Goal: Task Accomplishment & Management: Manage account settings

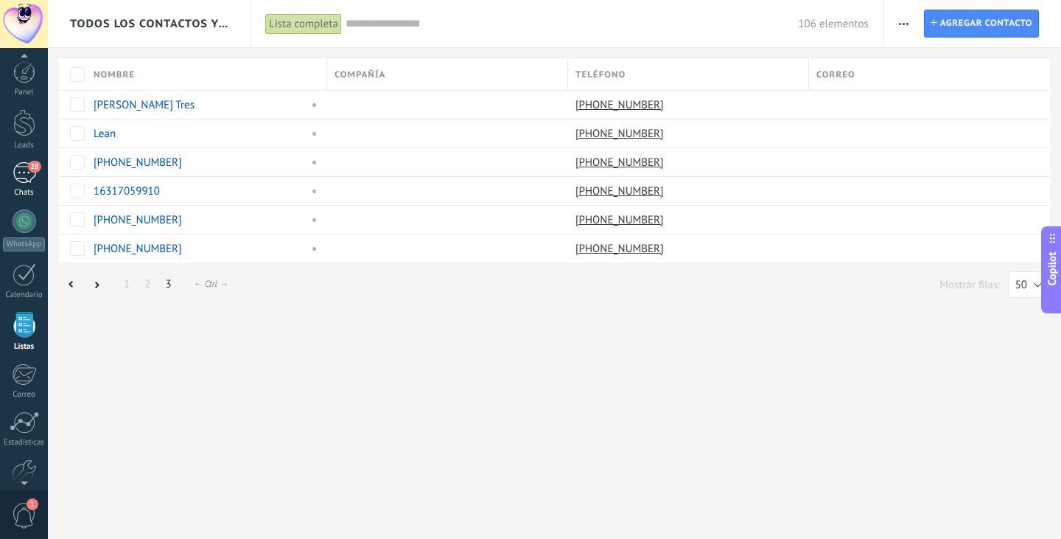
scroll to position [22, 0]
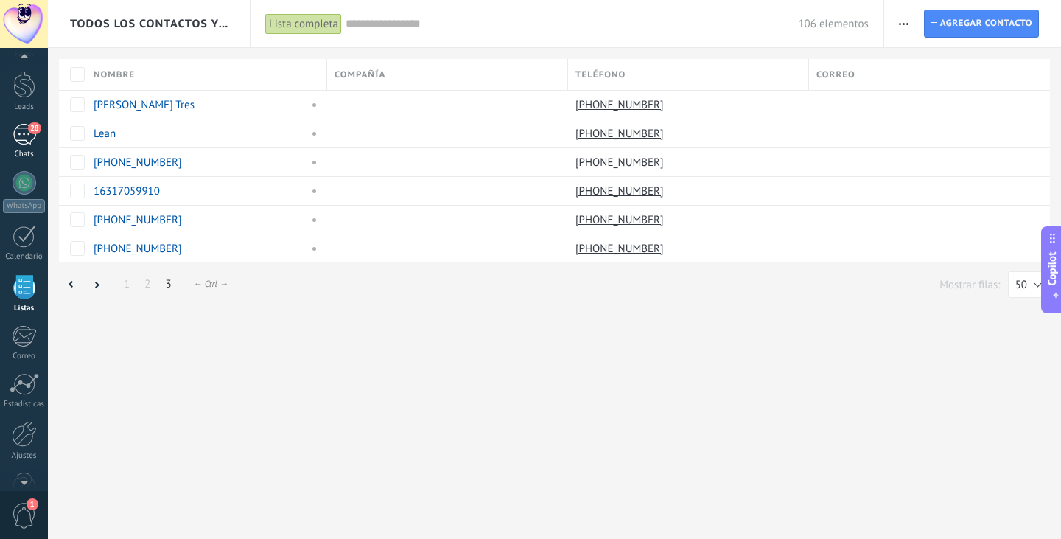
click at [18, 138] on div "28" at bounding box center [25, 134] width 24 height 21
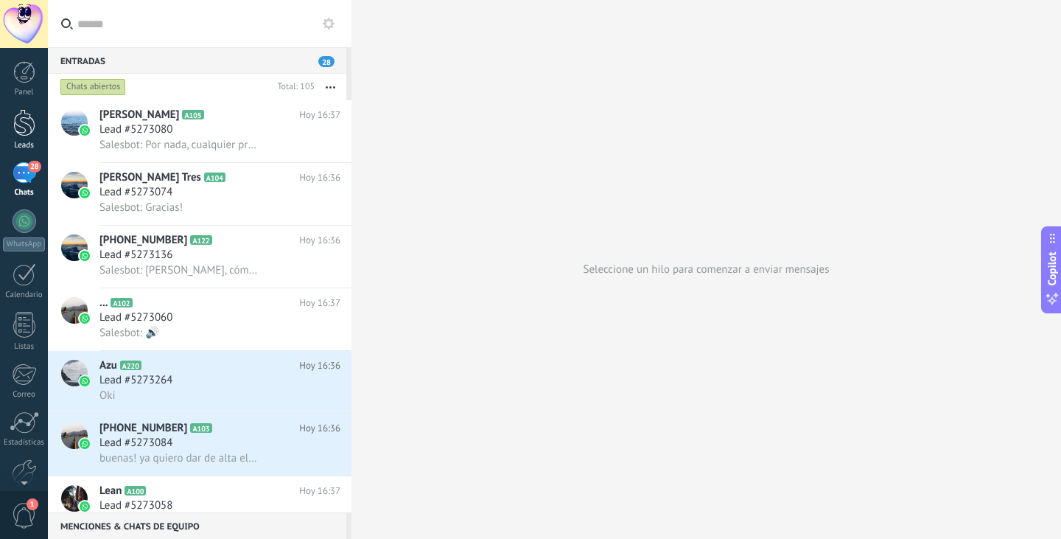
click at [9, 122] on link "Leads" at bounding box center [24, 129] width 48 height 41
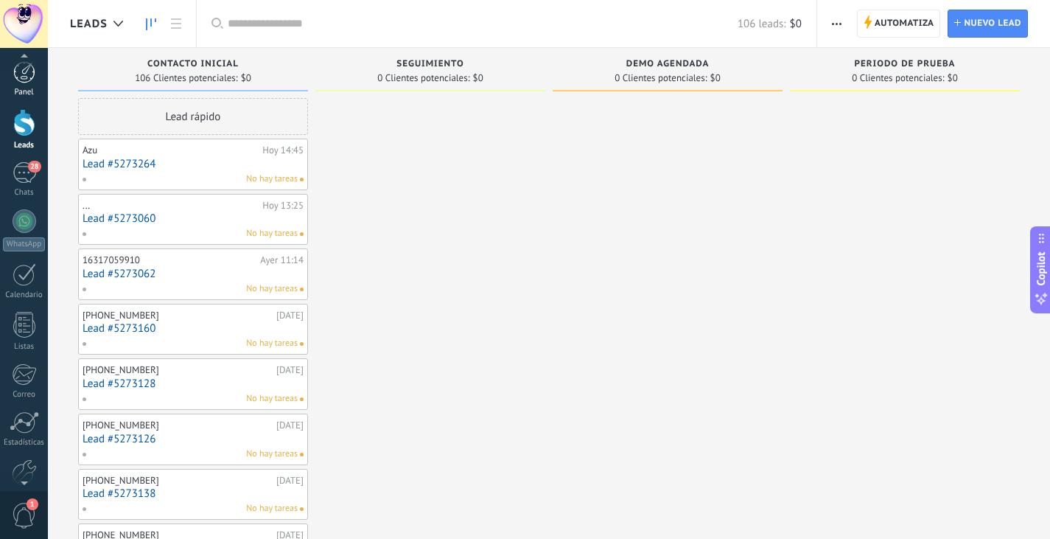
click at [33, 79] on div at bounding box center [24, 72] width 22 height 22
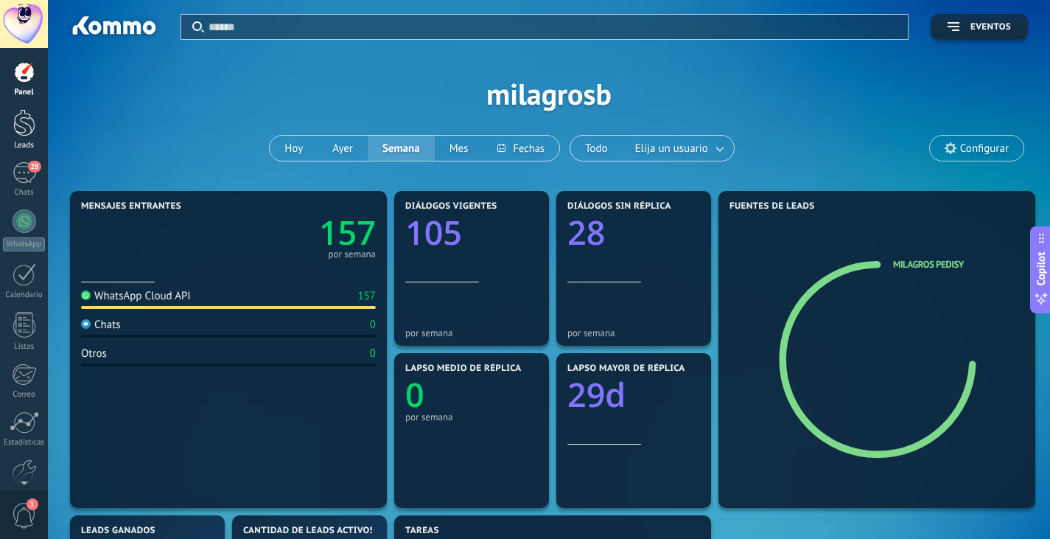
click at [21, 127] on div at bounding box center [24, 122] width 22 height 27
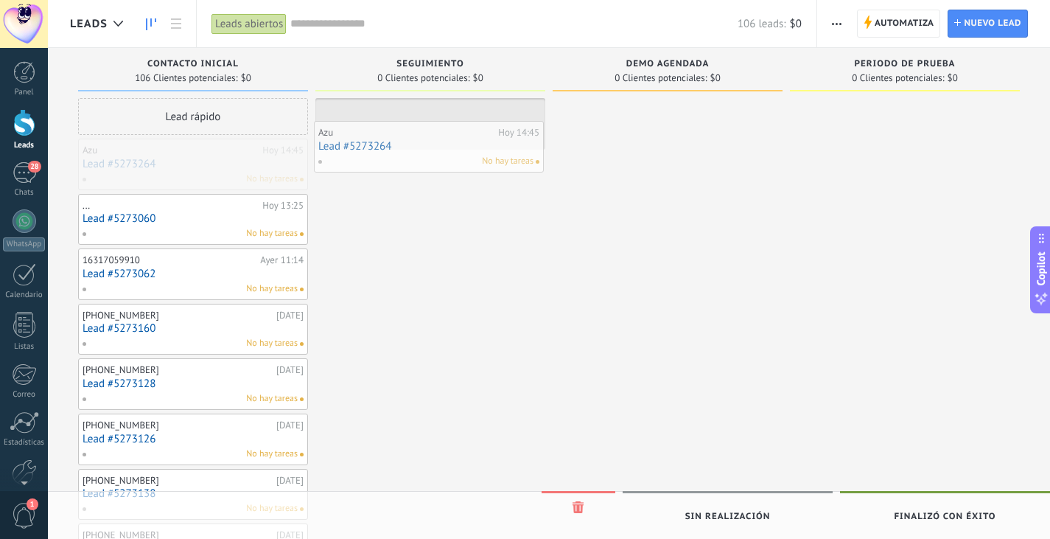
drag, startPoint x: 136, startPoint y: 176, endPoint x: 372, endPoint y: 158, distance: 236.4
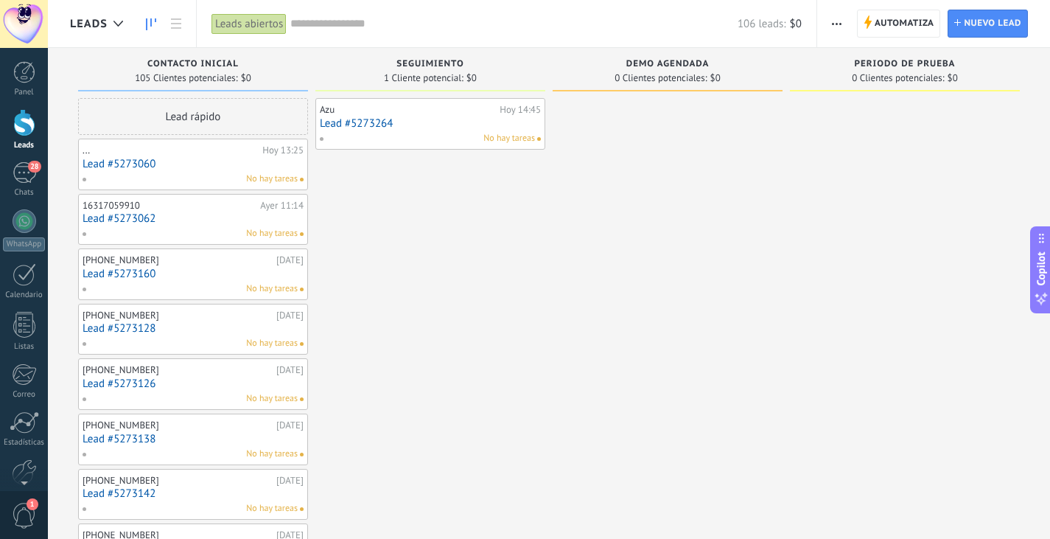
click at [186, 177] on div "No hay tareas" at bounding box center [190, 178] width 216 height 13
click at [181, 170] on div "... [DATE] 13:25 Lead #5273060 No hay tareas" at bounding box center [193, 164] width 221 height 43
click at [123, 167] on link "Lead #5273060" at bounding box center [193, 164] width 221 height 13
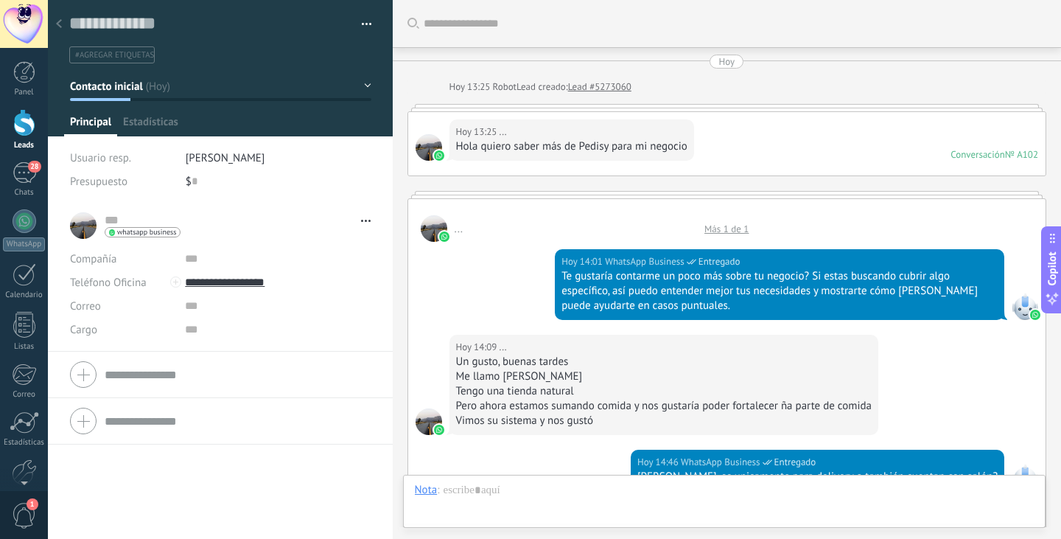
type textarea "**********"
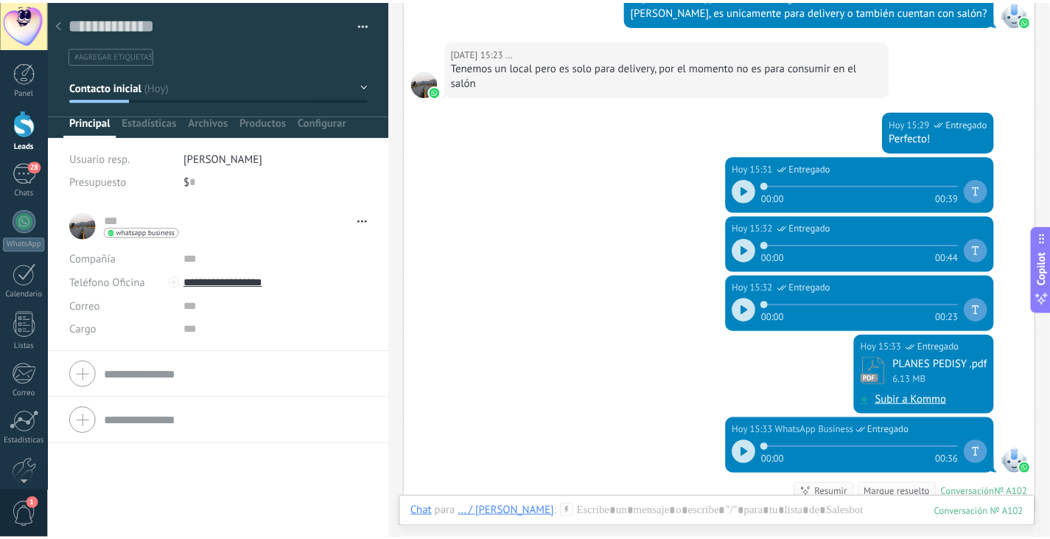
scroll to position [376, 0]
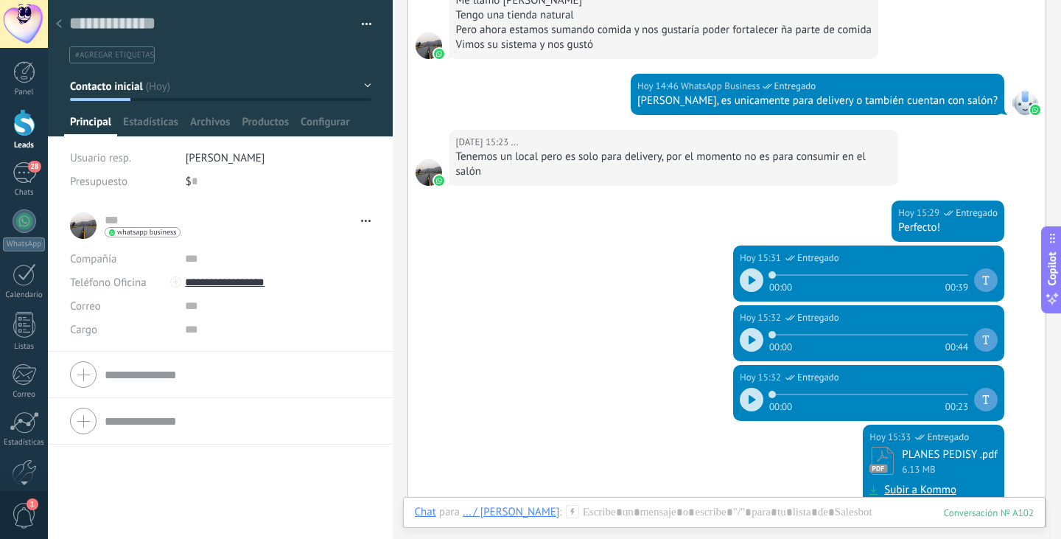
click at [60, 20] on use at bounding box center [59, 23] width 6 height 9
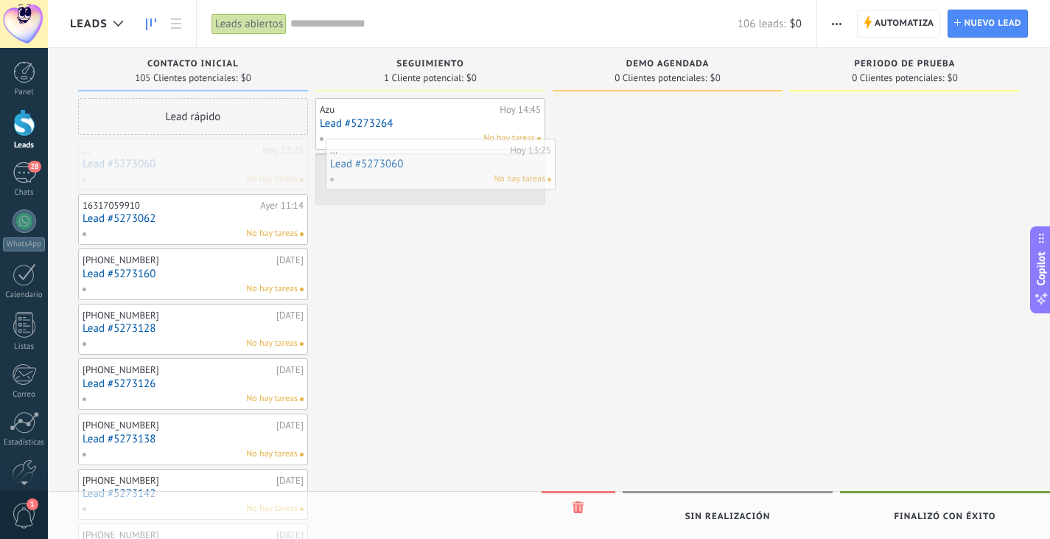
drag, startPoint x: 168, startPoint y: 172, endPoint x: 416, endPoint y: 172, distance: 247.6
